Goal: Find specific page/section: Find specific page/section

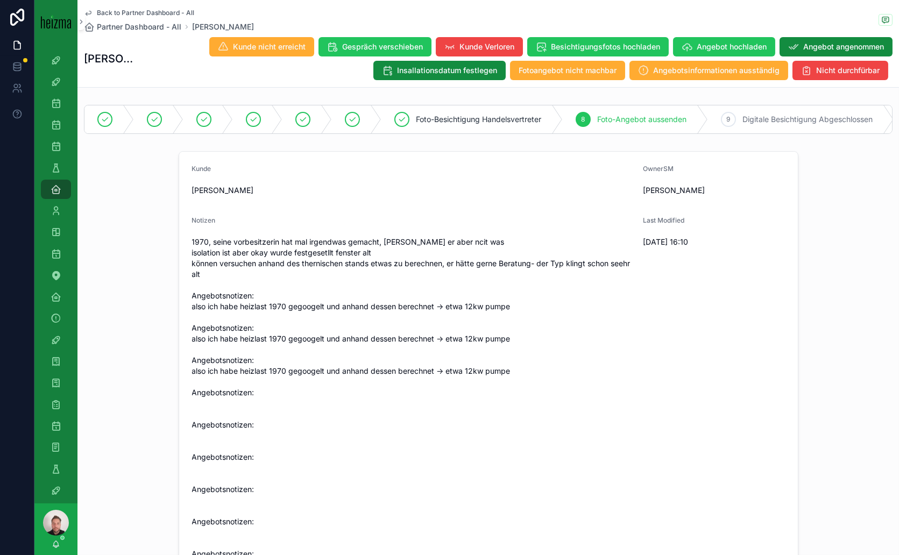
click at [128, 11] on span "Back to Partner Dashboard - All" at bounding box center [145, 13] width 97 height 9
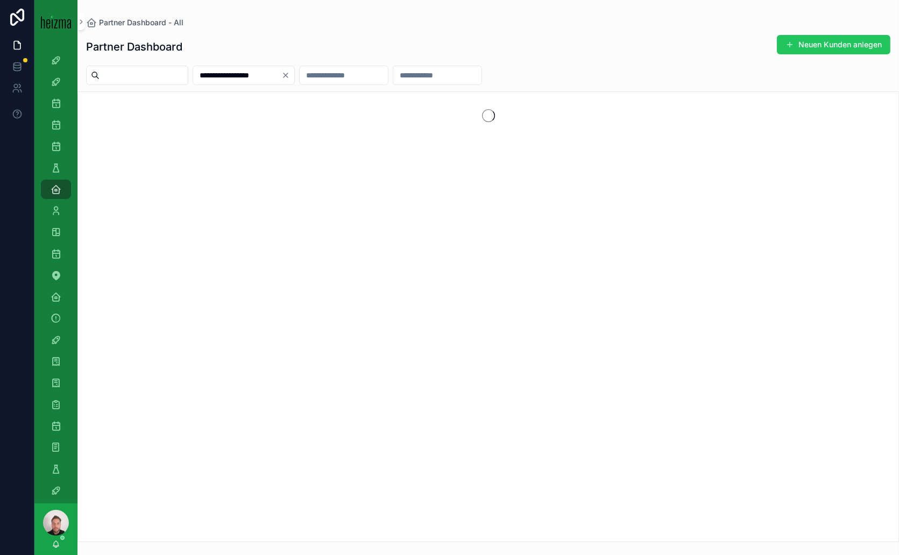
click at [288, 75] on icon "Clear" at bounding box center [285, 75] width 4 height 4
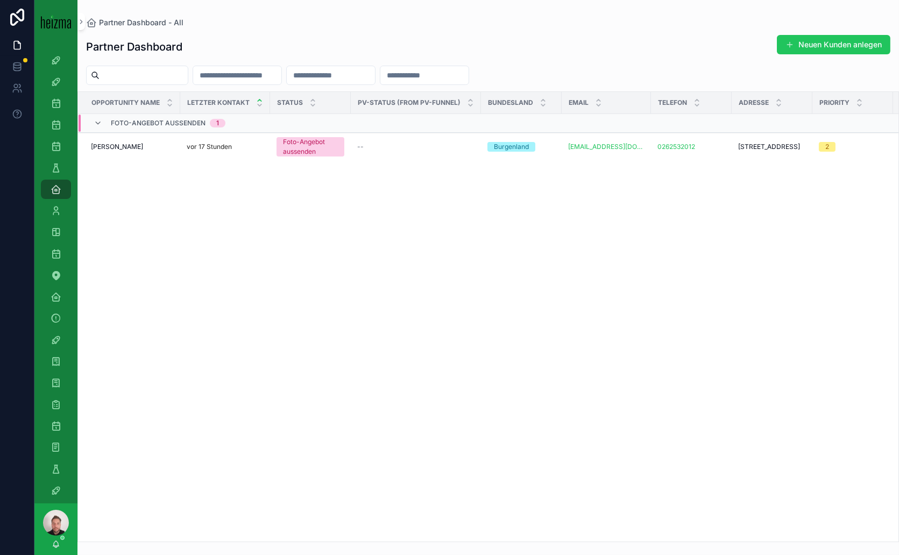
click at [188, 75] on input "scrollable content" at bounding box center [144, 75] width 88 height 15
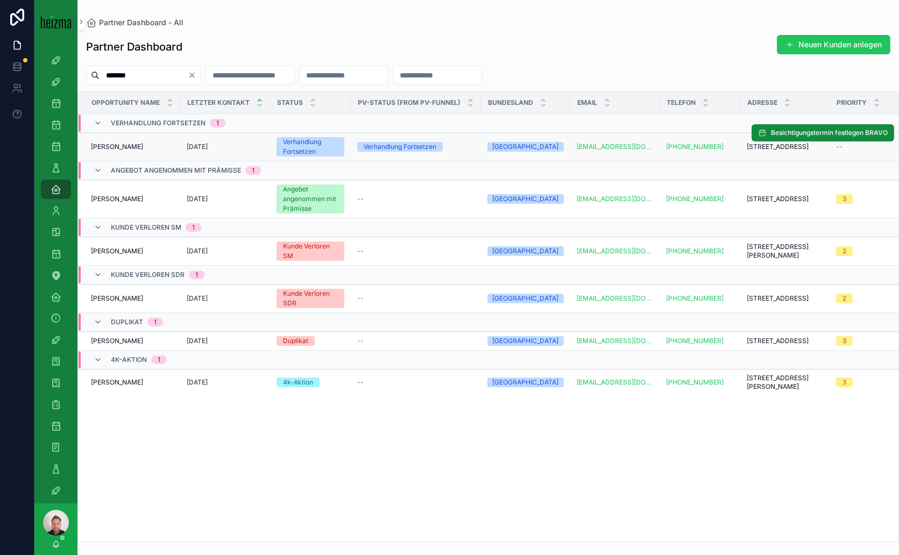
type input "*******"
click at [141, 145] on span "[PERSON_NAME]" at bounding box center [117, 147] width 52 height 9
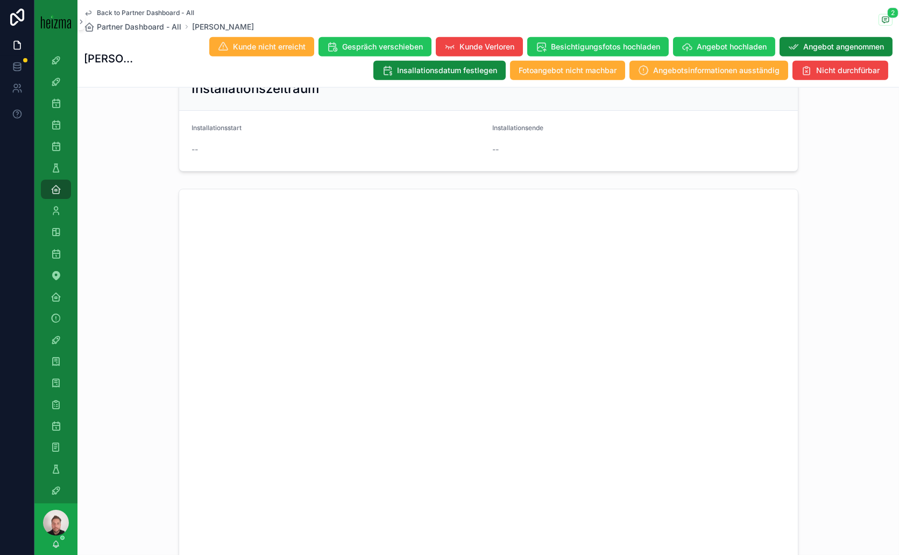
scroll to position [1793, 0]
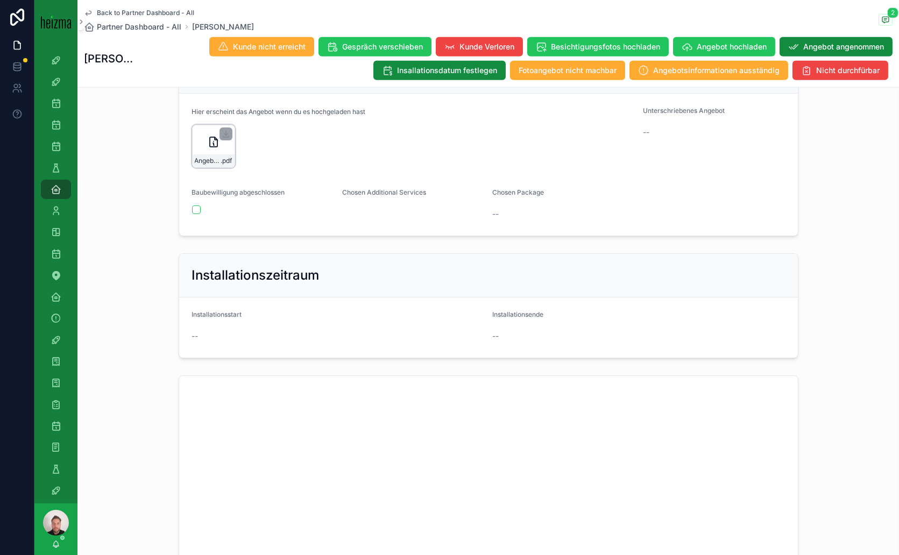
click at [210, 147] on icon "scrollable content" at bounding box center [214, 142] width 8 height 10
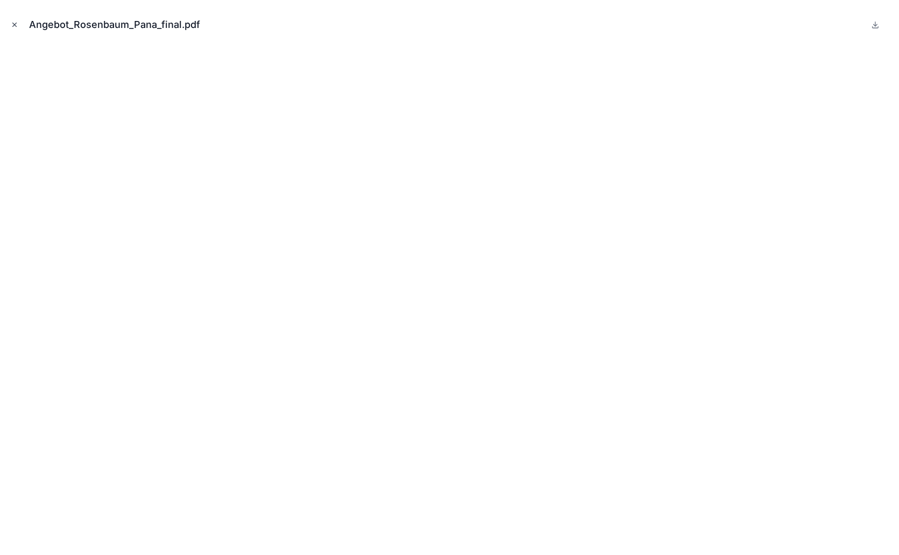
click at [17, 26] on icon "Close modal" at bounding box center [15, 25] width 8 height 8
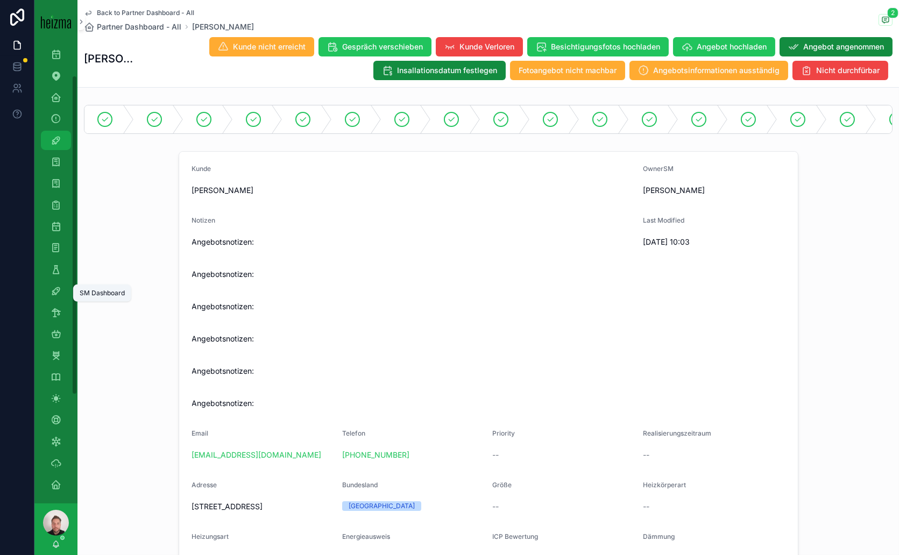
scroll to position [203, 0]
click at [61, 393] on div "PV OTSO" at bounding box center [55, 394] width 17 height 17
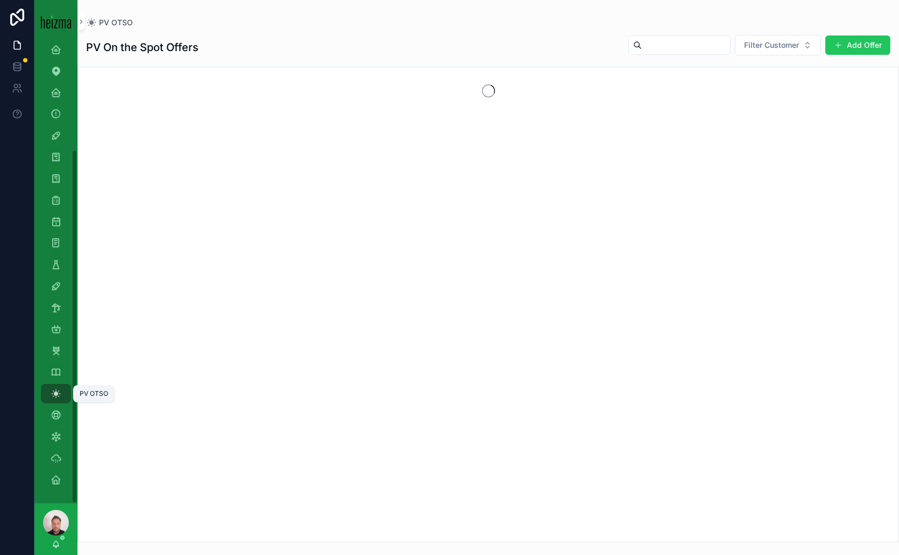
scroll to position [139, 0]
click at [686, 41] on input "scrollable content" at bounding box center [686, 45] width 88 height 15
type input "******"
click at [793, 43] on span "Filter Customer" at bounding box center [771, 45] width 55 height 11
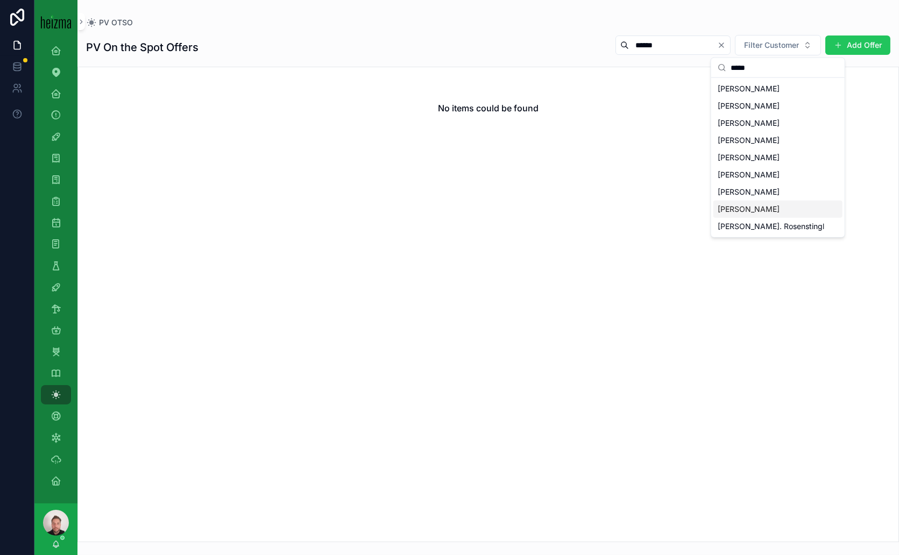
type input "*****"
click at [766, 211] on span "[PERSON_NAME]" at bounding box center [749, 209] width 62 height 11
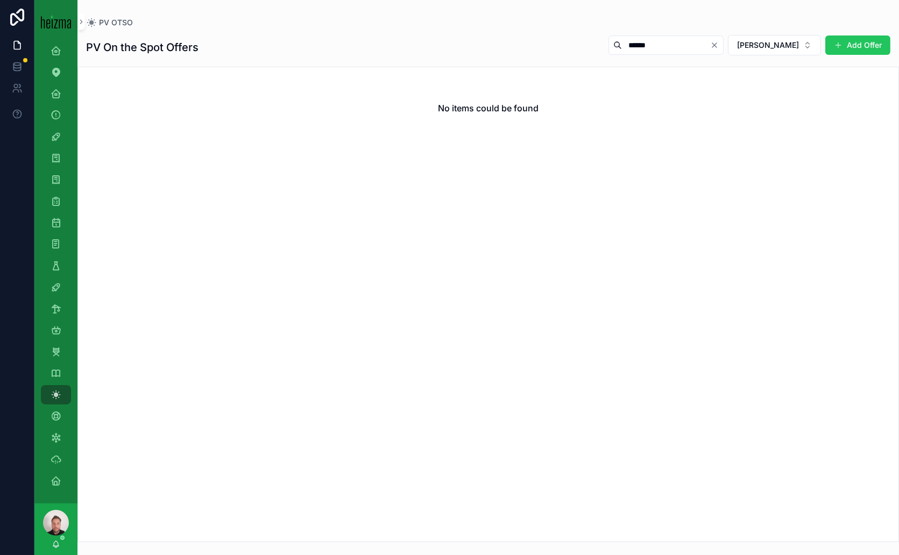
click at [710, 42] on icon "Clear" at bounding box center [714, 45] width 9 height 9
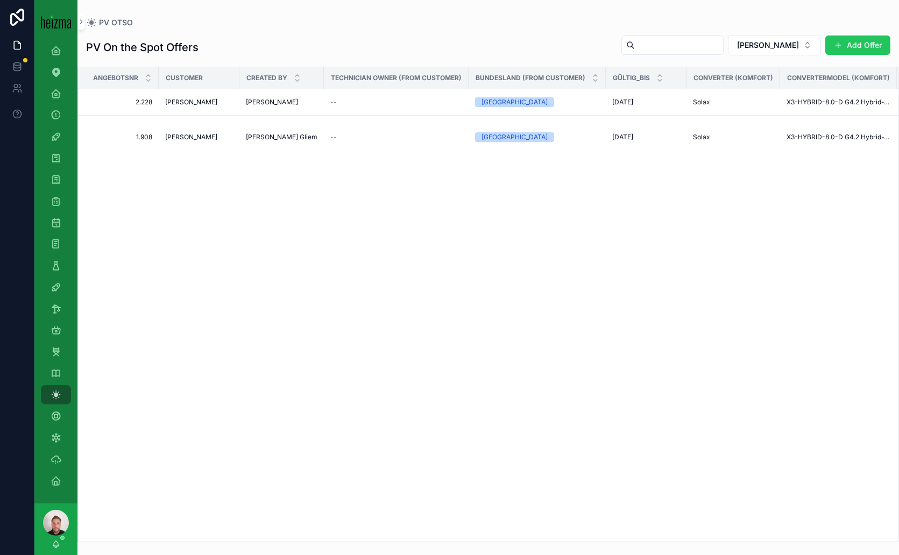
click at [519, 226] on div "Angebotsnr Customer Created By Technician Owner (from customer) Bundesland (fro…" at bounding box center [488, 304] width 820 height 474
click at [217, 98] on span "[PERSON_NAME]" at bounding box center [191, 102] width 52 height 9
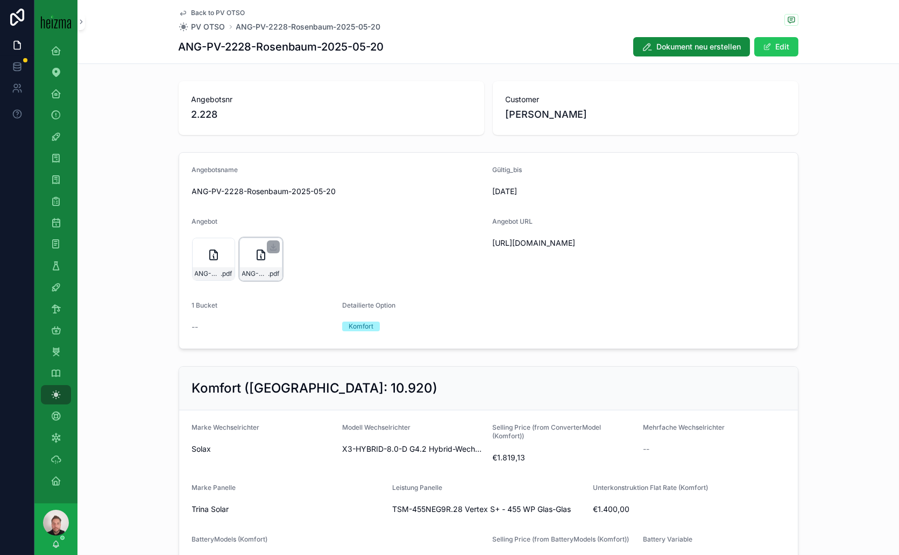
click at [253, 262] on div "ANG-PV-2228-Rosenbaum-2025-05-20 .pdf" at bounding box center [260, 259] width 43 height 43
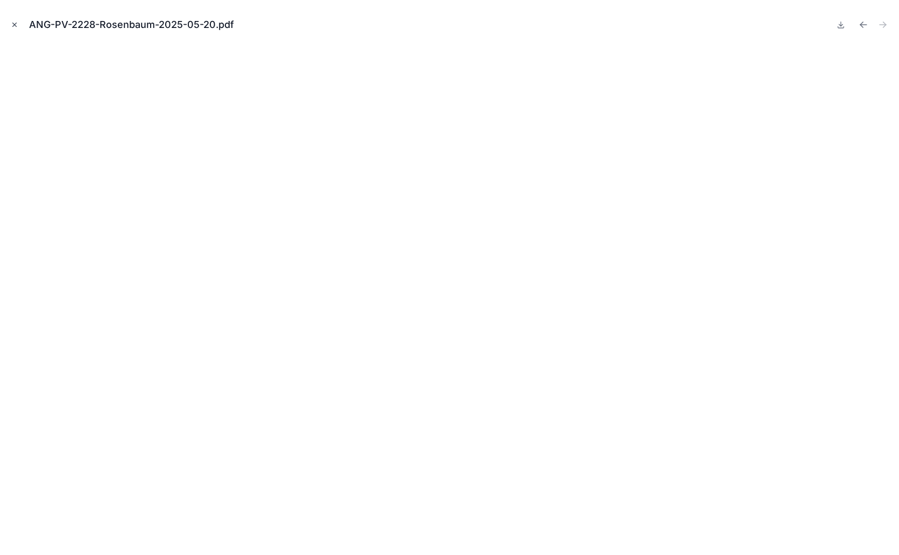
click at [15, 26] on icon "Close modal" at bounding box center [15, 25] width 8 height 8
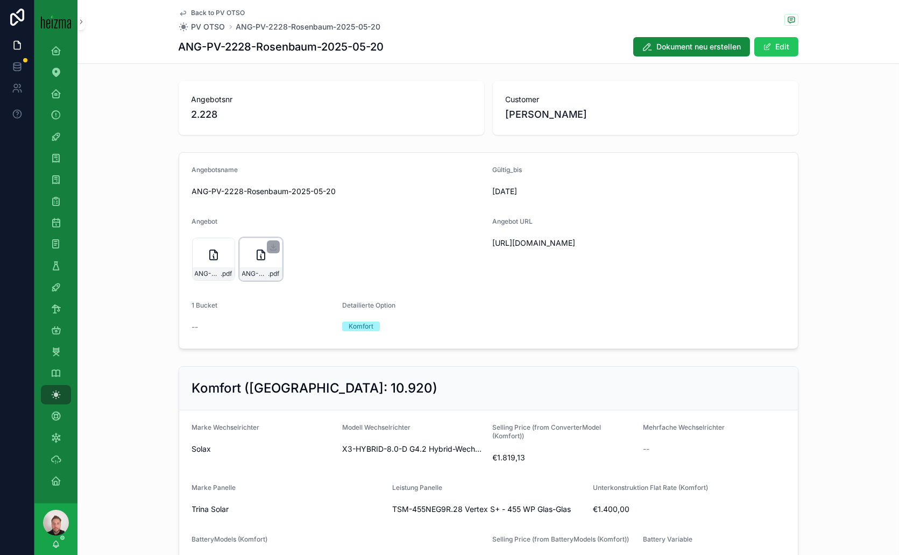
click at [255, 245] on div "ANG-PV-2228-Rosenbaum-2025-05-20 .pdf" at bounding box center [260, 259] width 43 height 43
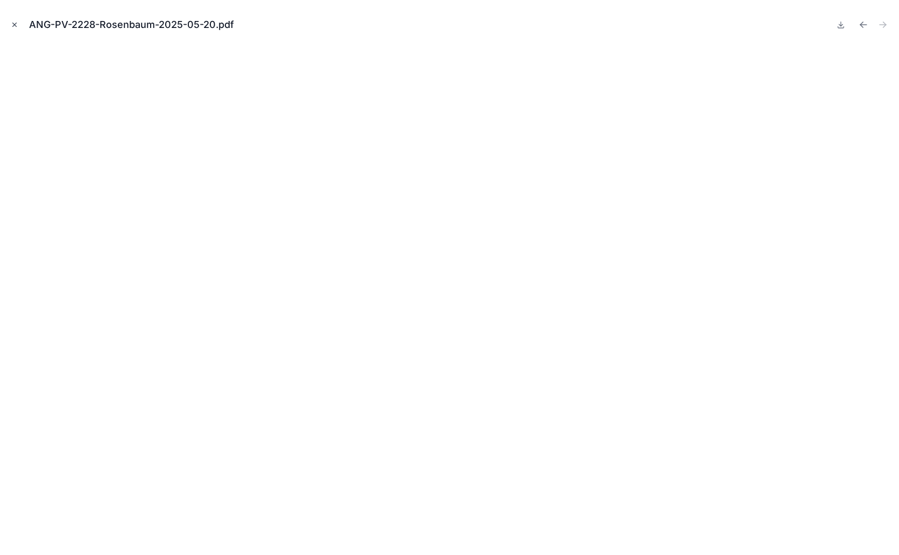
click at [15, 24] on icon "Close modal" at bounding box center [15, 25] width 4 height 4
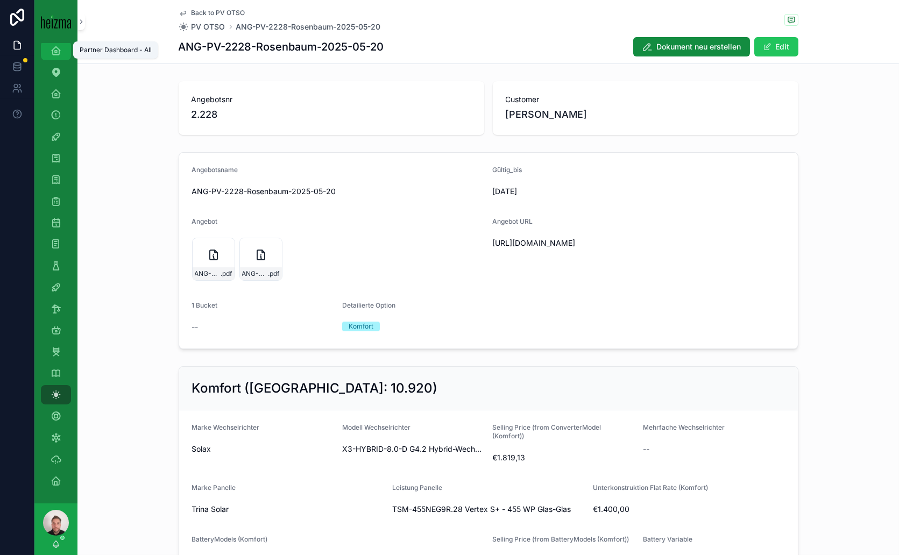
click at [63, 52] on div "Partner Dashboard - All" at bounding box center [55, 50] width 17 height 17
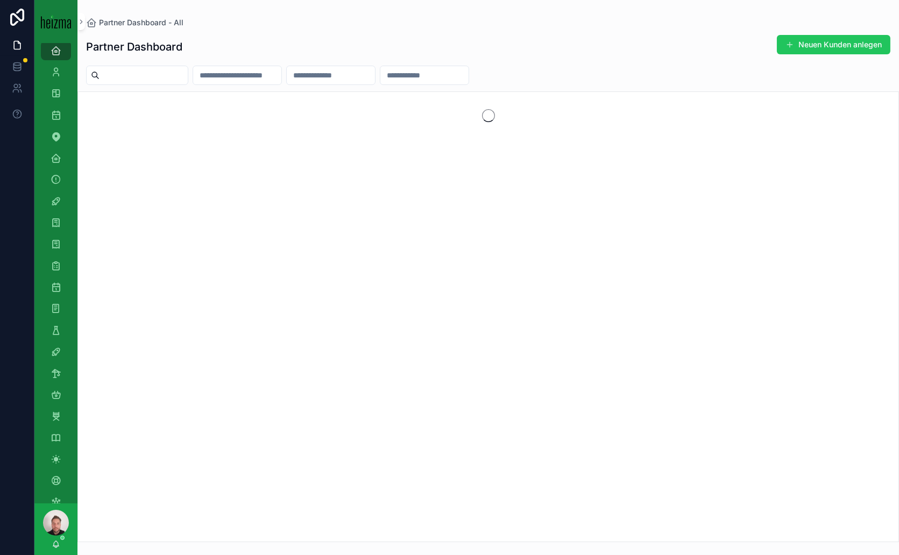
drag, startPoint x: 134, startPoint y: 72, endPoint x: 128, endPoint y: 73, distance: 6.5
click at [134, 72] on input "scrollable content" at bounding box center [144, 75] width 88 height 15
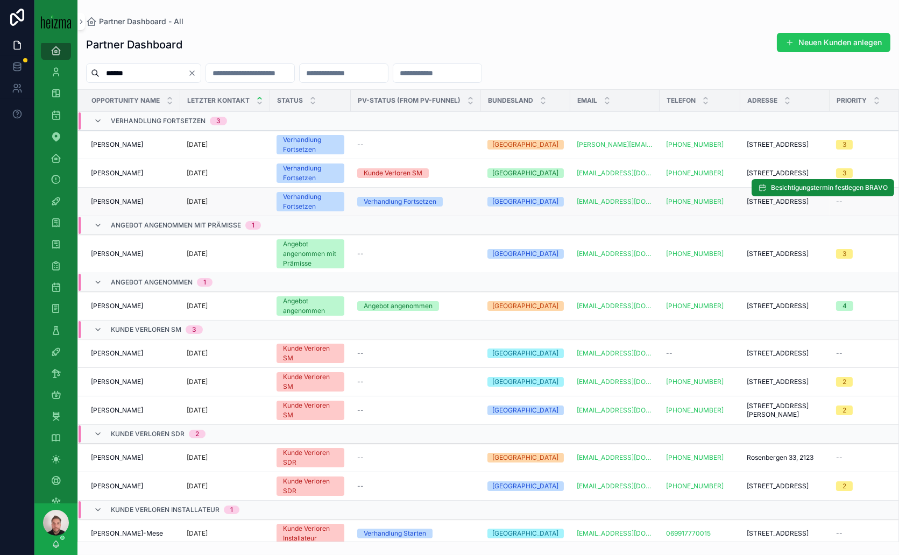
type input "******"
click at [138, 201] on span "[PERSON_NAME]" at bounding box center [117, 201] width 52 height 9
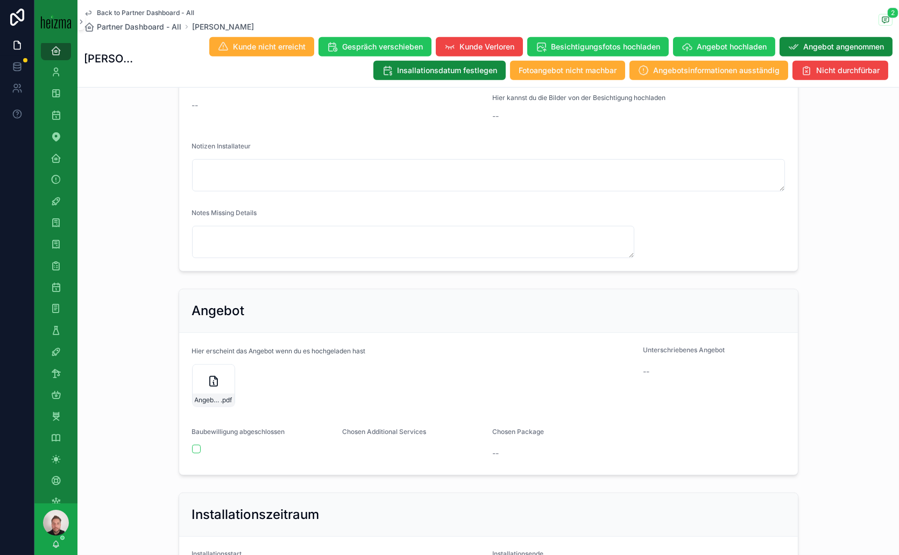
scroll to position [1733, 0]
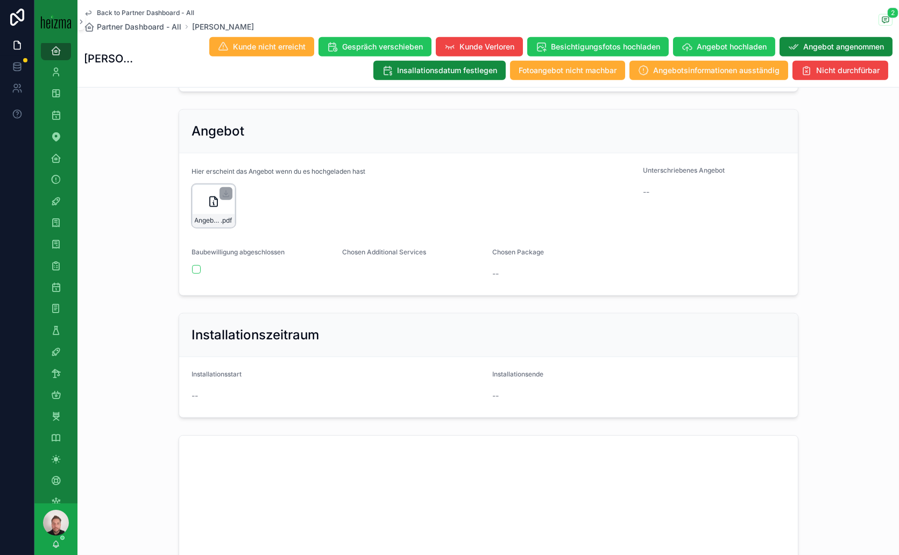
click at [208, 208] on icon "scrollable content" at bounding box center [213, 201] width 13 height 13
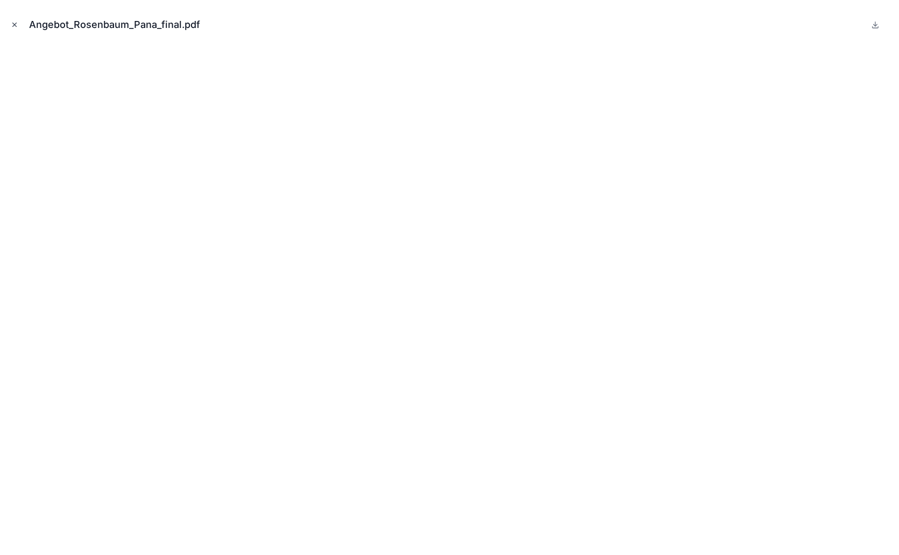
click at [12, 27] on icon "Close modal" at bounding box center [15, 25] width 8 height 8
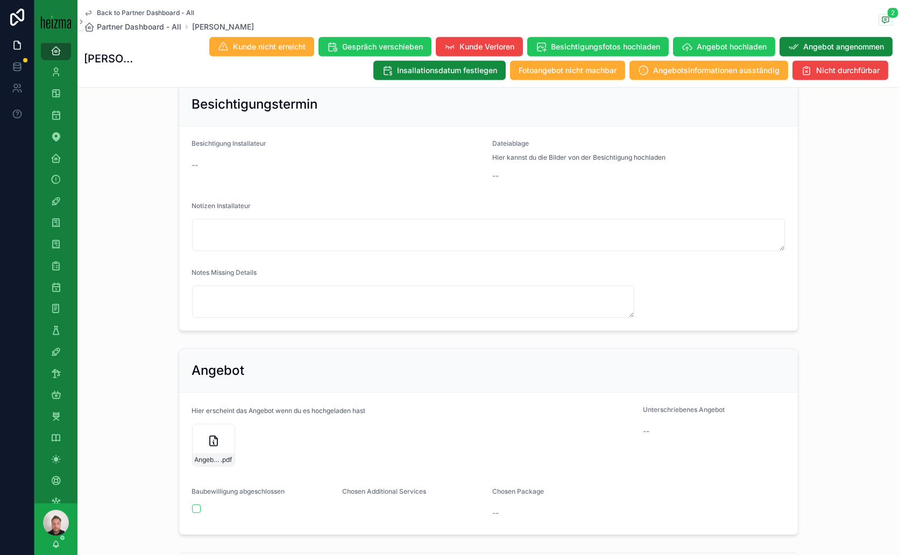
scroll to position [1673, 0]
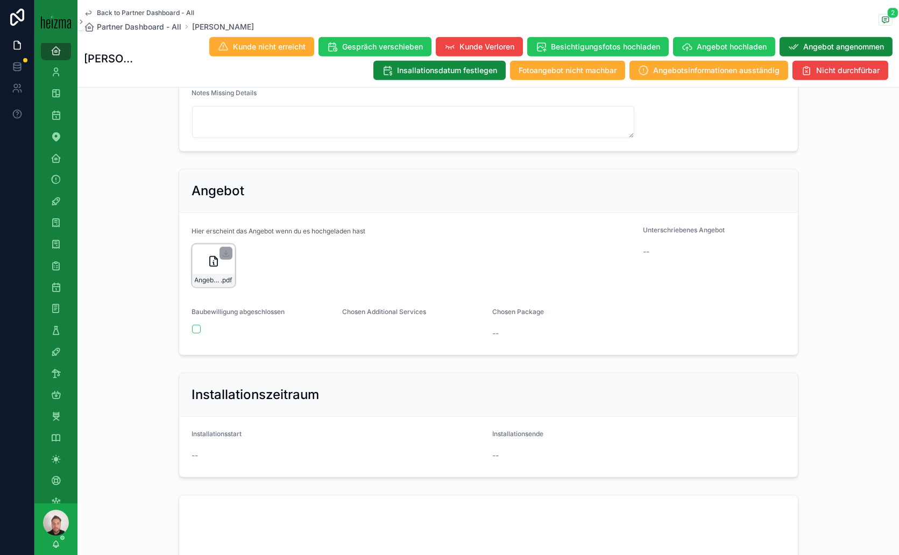
click at [207, 268] on icon "scrollable content" at bounding box center [213, 261] width 13 height 13
